Goal: Book appointment/travel/reservation

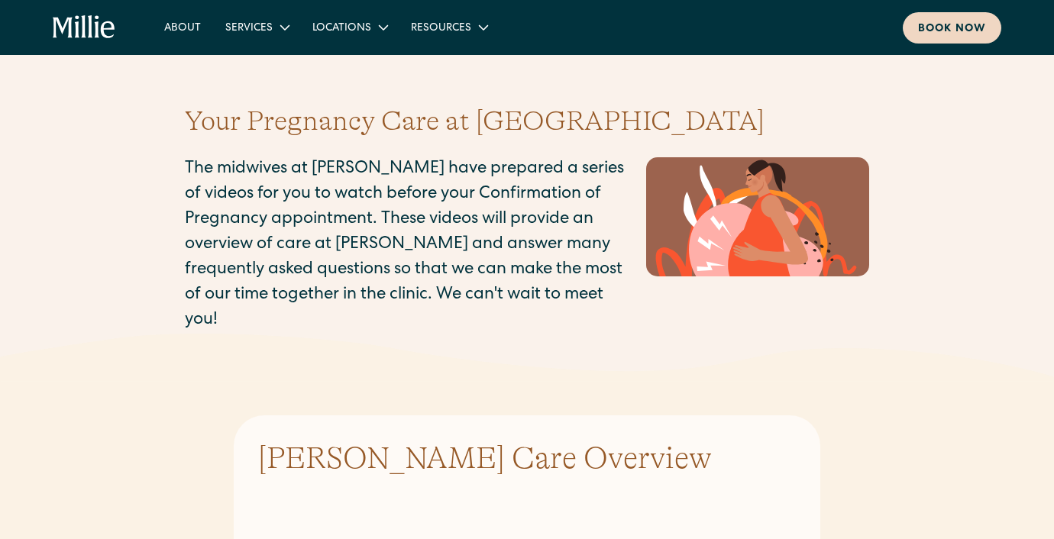
click at [911, 31] on link "Book now" at bounding box center [952, 27] width 99 height 31
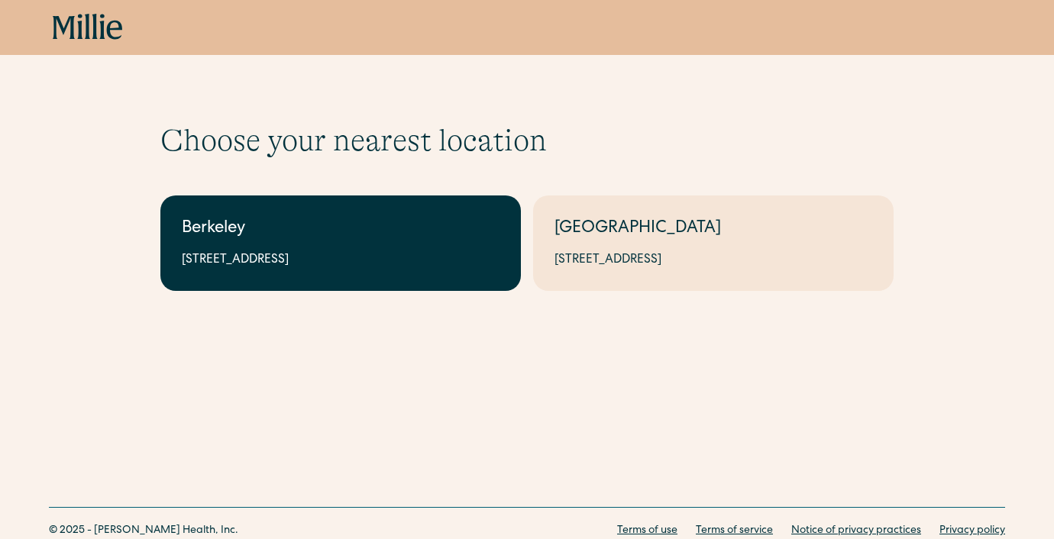
click at [435, 229] on div "Berkeley" at bounding box center [341, 229] width 318 height 25
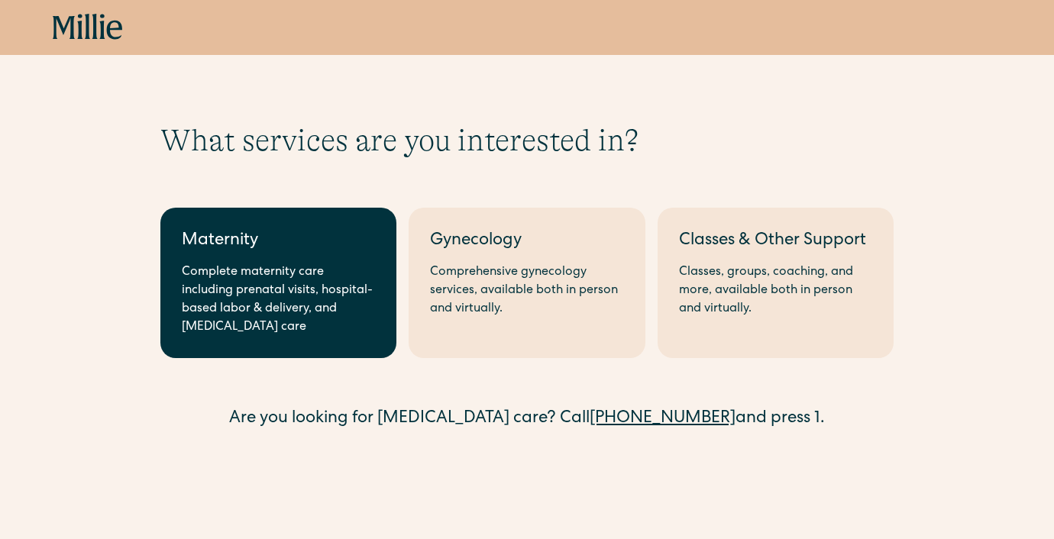
click at [352, 320] on div "Complete maternity care including prenatal visits, hospital-based labor & deliv…" at bounding box center [278, 300] width 193 height 73
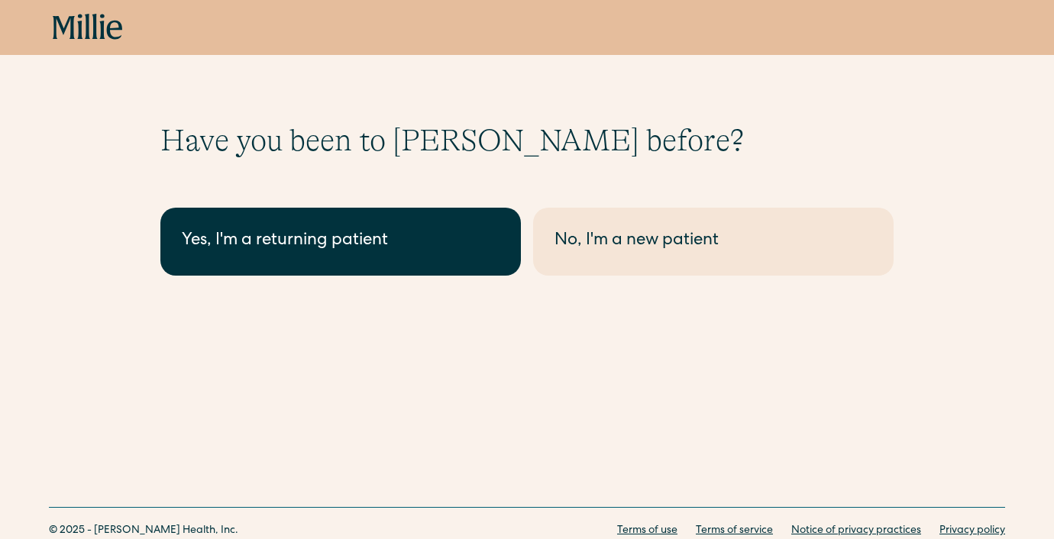
click at [360, 254] on link "Yes, I'm a returning patient" at bounding box center [340, 242] width 361 height 68
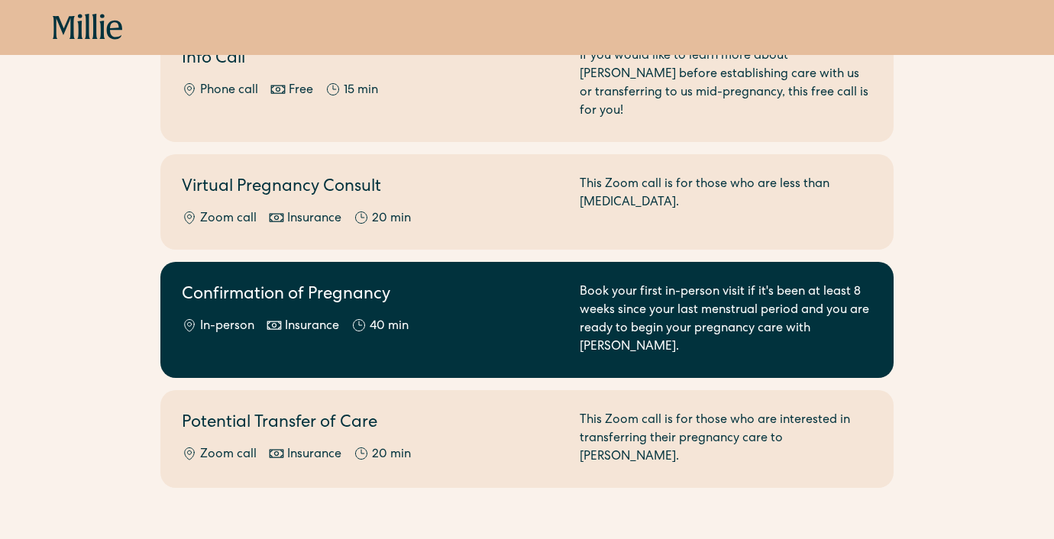
scroll to position [215, 0]
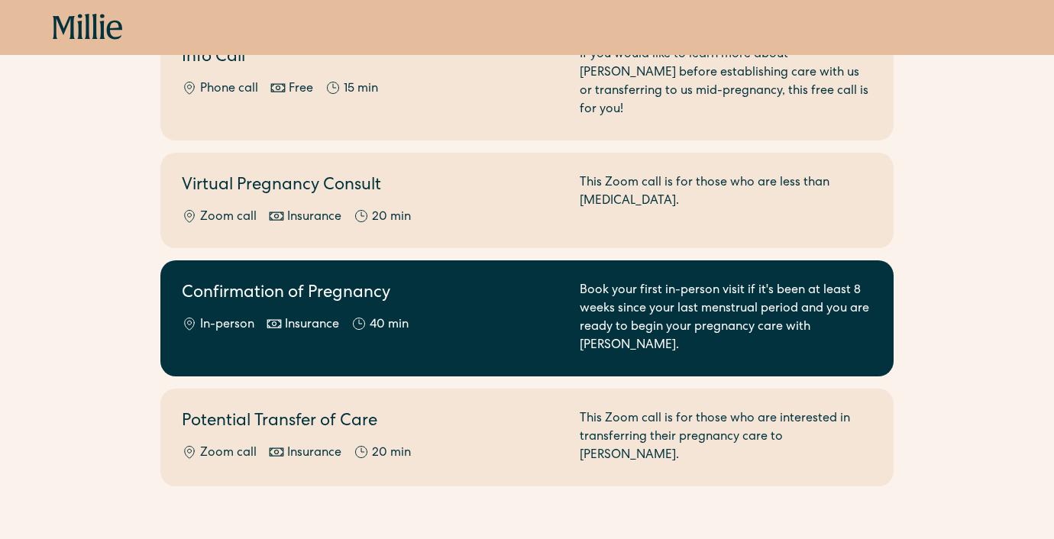
click at [394, 282] on h2 "Confirmation of Pregnancy" at bounding box center [372, 294] width 380 height 25
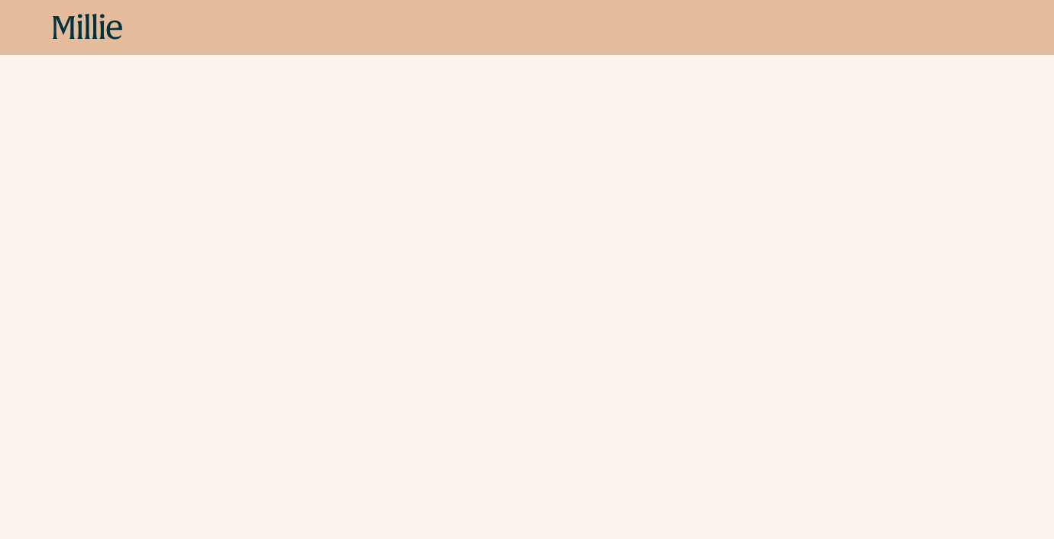
scroll to position [367, 0]
